Goal: Transaction & Acquisition: Purchase product/service

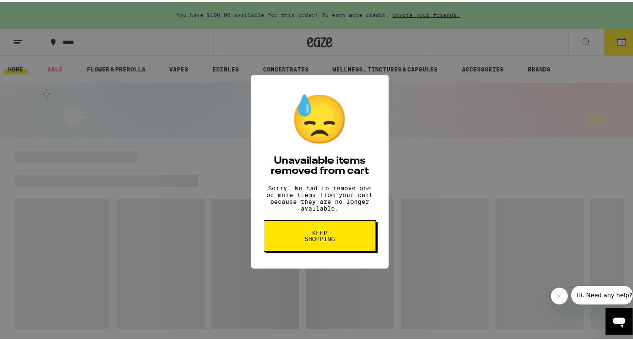
click at [343, 246] on button "Keep Shopping" at bounding box center [320, 234] width 112 height 31
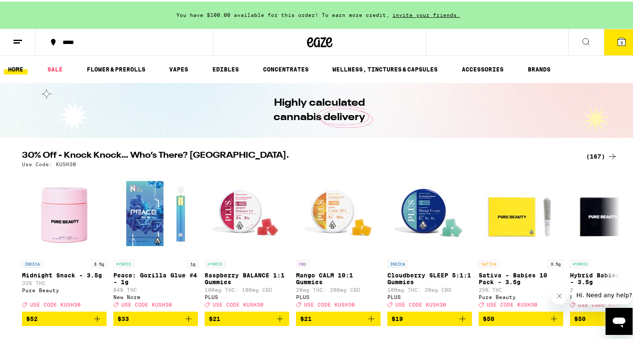
click at [610, 41] on button "3" at bounding box center [622, 40] width 36 height 26
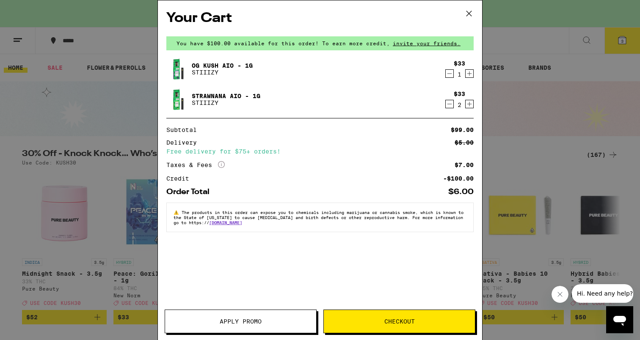
click at [469, 104] on icon "Increment" at bounding box center [469, 104] width 8 height 10
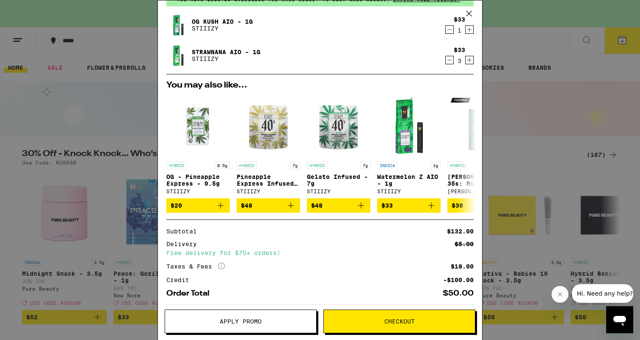
scroll to position [45, 0]
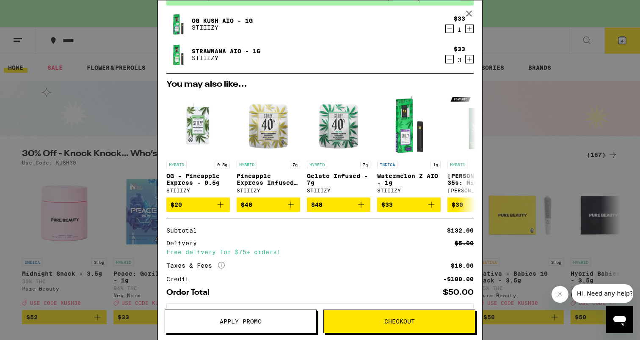
click at [445, 64] on icon "Decrement" at bounding box center [449, 59] width 8 height 10
click at [445, 60] on icon "Decrement" at bounding box center [449, 59] width 8 height 10
click at [447, 59] on icon "Decrement" at bounding box center [449, 59] width 5 height 0
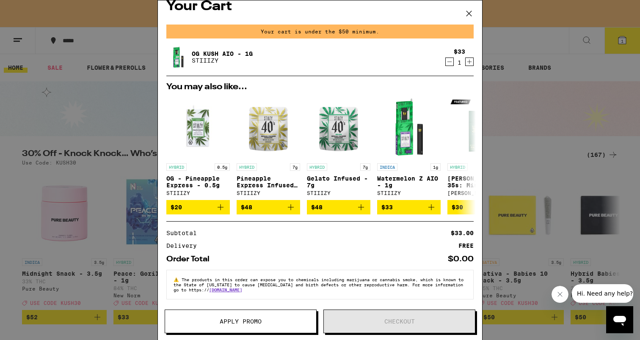
scroll to position [16, 0]
click at [445, 60] on icon "Decrement" at bounding box center [449, 62] width 8 height 10
